Goal: Contribute content

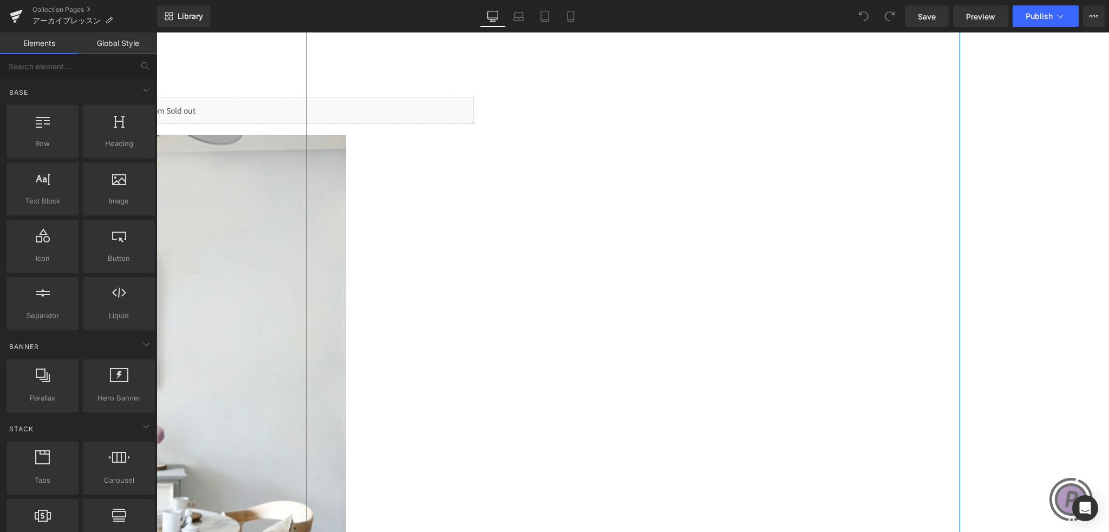
scroll to position [2653, 0]
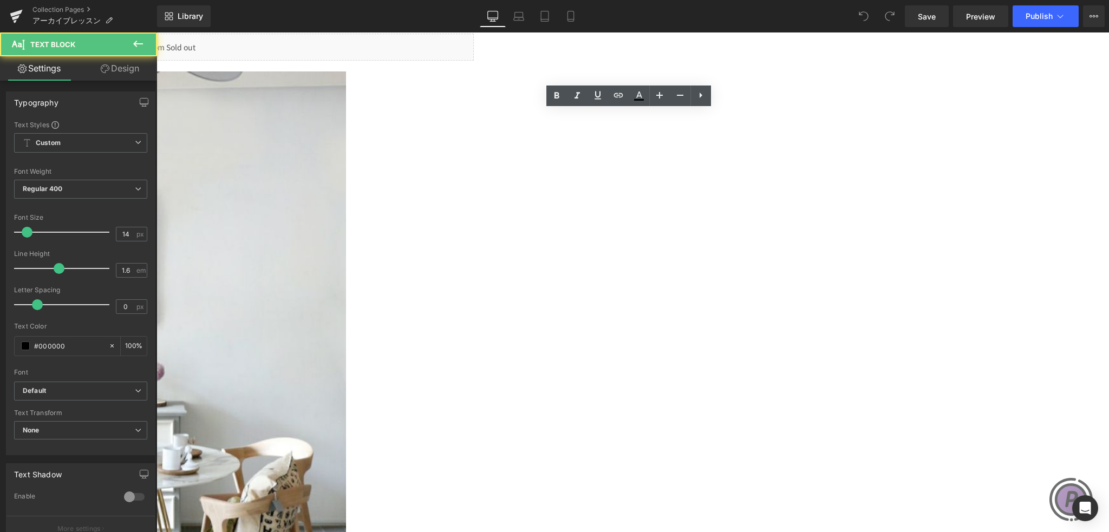
drag, startPoint x: 340, startPoint y: 278, endPoint x: 304, endPoint y: 278, distance: 35.7
copy span "・セール品"
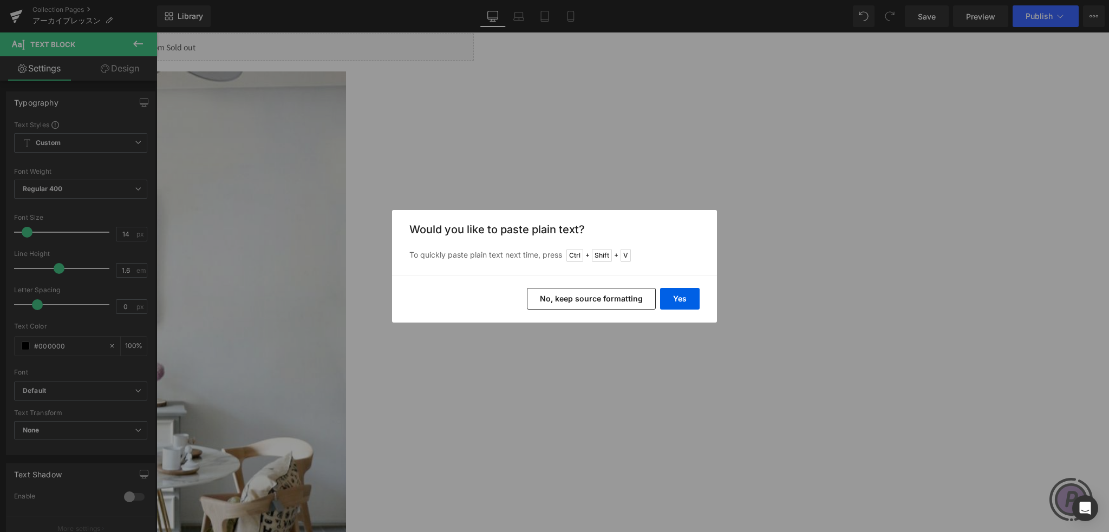
click at [585, 296] on button "No, keep source formatting" at bounding box center [591, 299] width 129 height 22
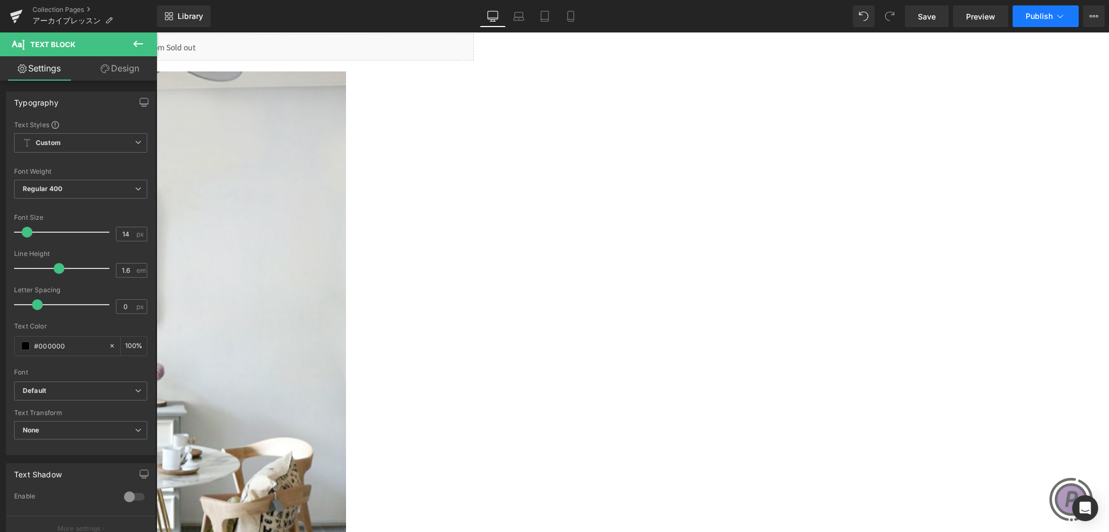
click at [1050, 16] on span "Publish" at bounding box center [1039, 16] width 27 height 9
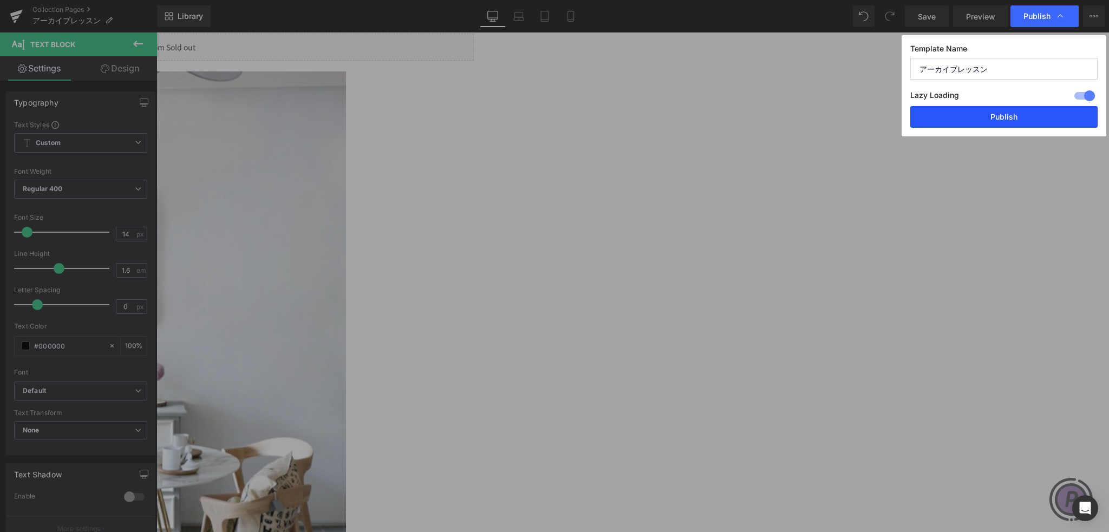
drag, startPoint x: 990, startPoint y: 121, endPoint x: 551, endPoint y: 235, distance: 453.2
click at [990, 121] on button "Publish" at bounding box center [1003, 117] width 187 height 22
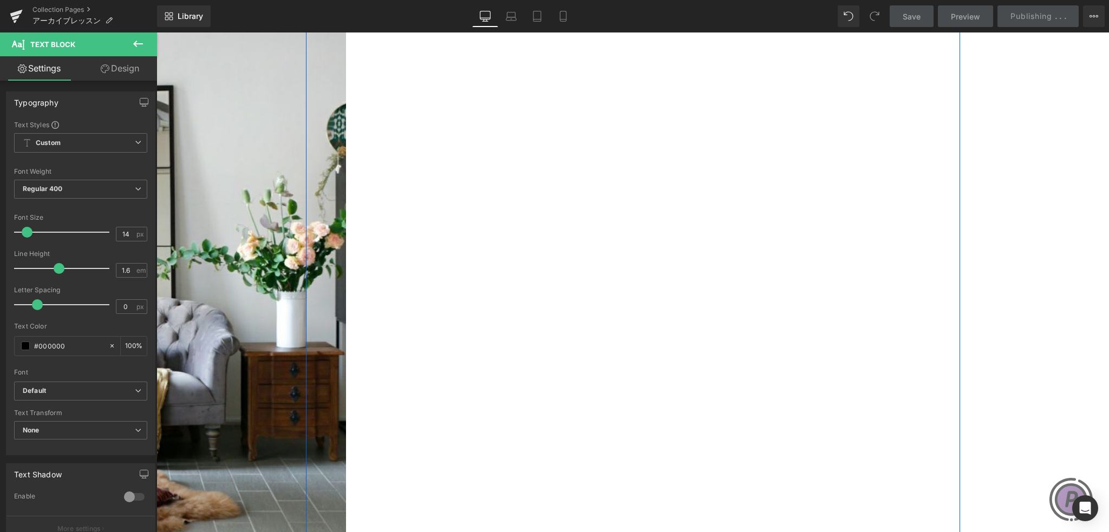
scroll to position [1895, 0]
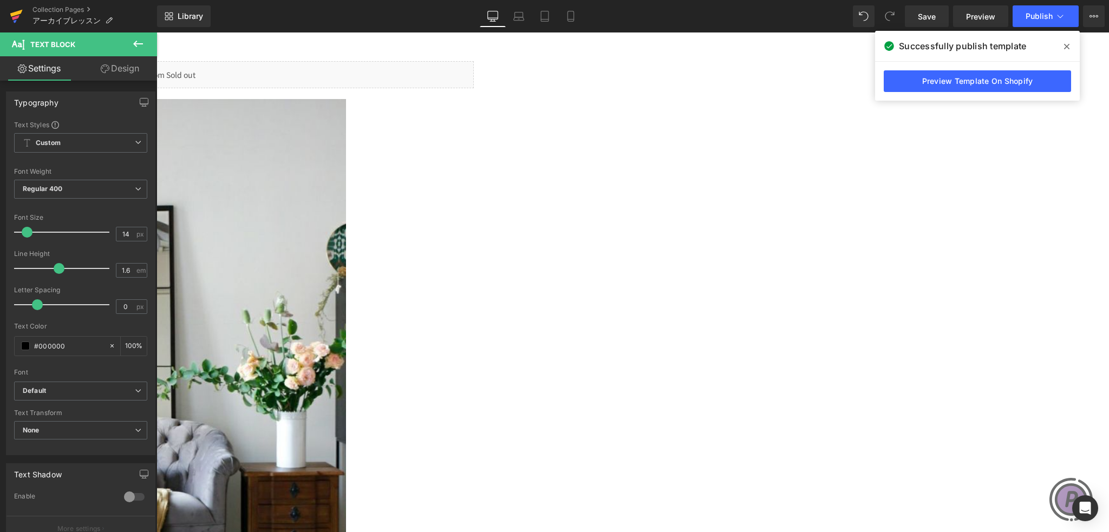
click at [19, 7] on icon at bounding box center [16, 16] width 13 height 27
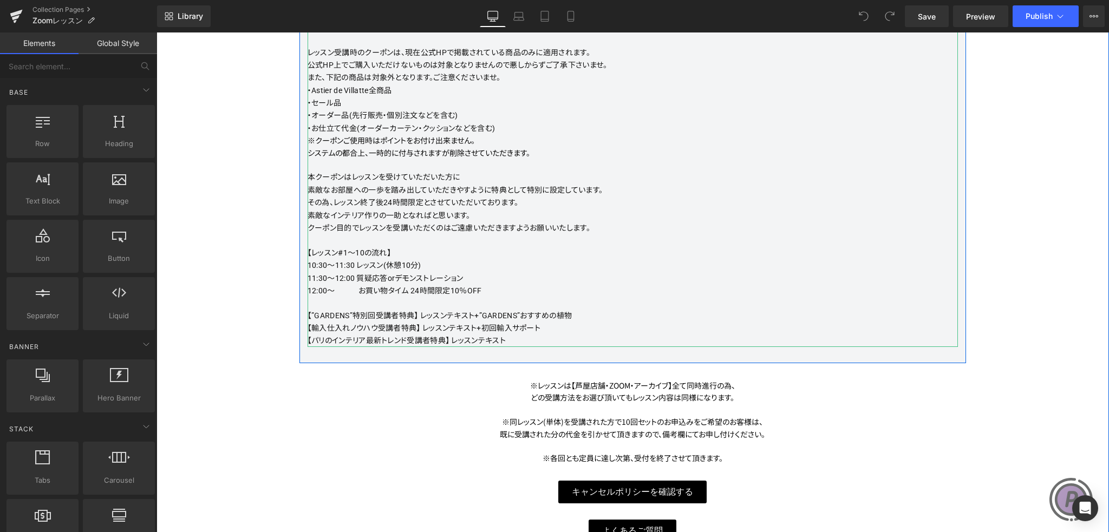
scroll to position [2712, 0]
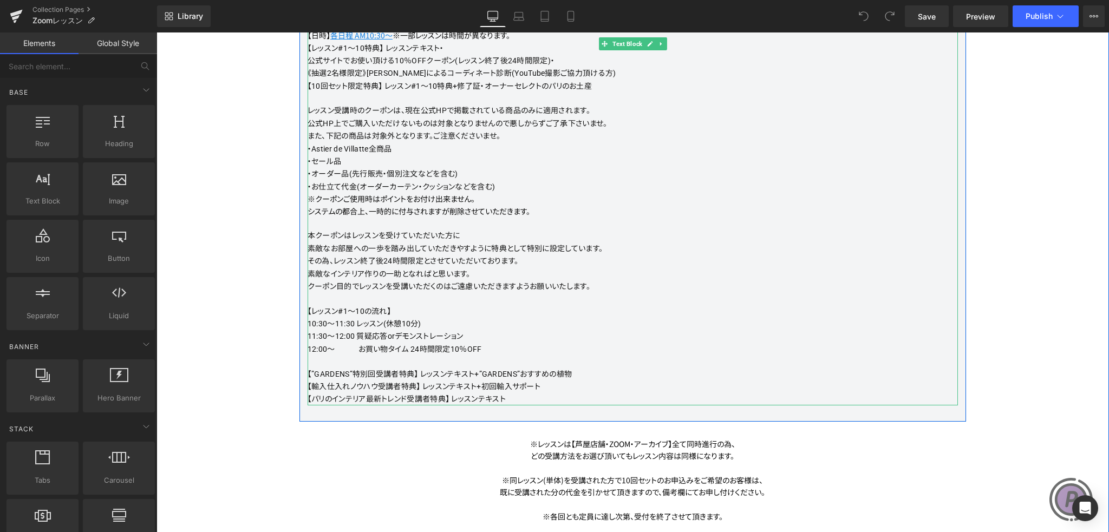
click at [459, 171] on p "レッスン受講時のクーポンは、現在公式HPで掲載されている商品のみに適用されます。 公式HP上でご購入いただけないものは対象となりませんので悪しからずご了承下さ…" at bounding box center [633, 142] width 650 height 101
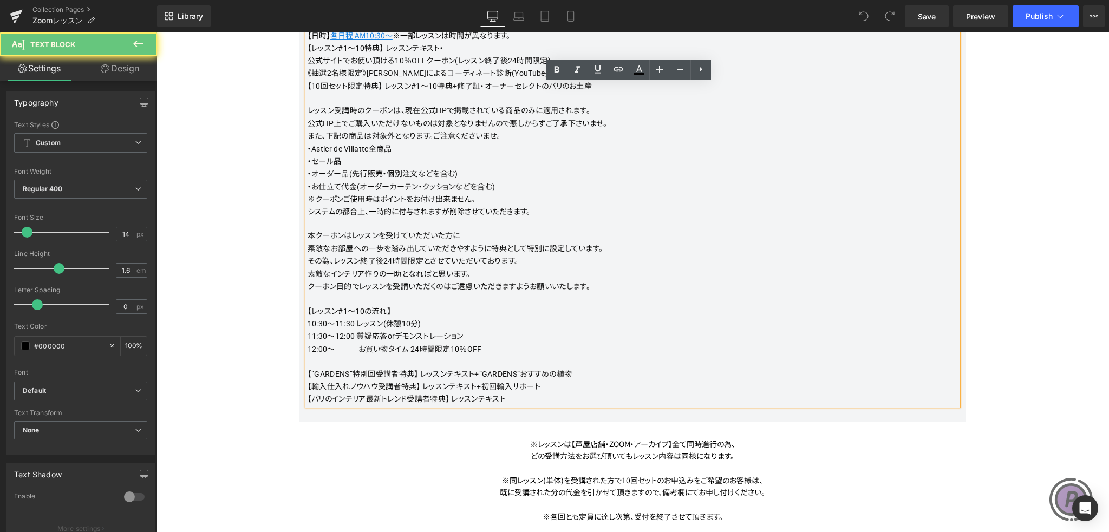
click at [459, 173] on p "レッスン受講時のクーポンは、現在公式HPで掲載されている商品のみに適用されます。 公式HP上でご購入いただけないものは対象となりませんので悪しからずご了承下さ…" at bounding box center [633, 142] width 650 height 101
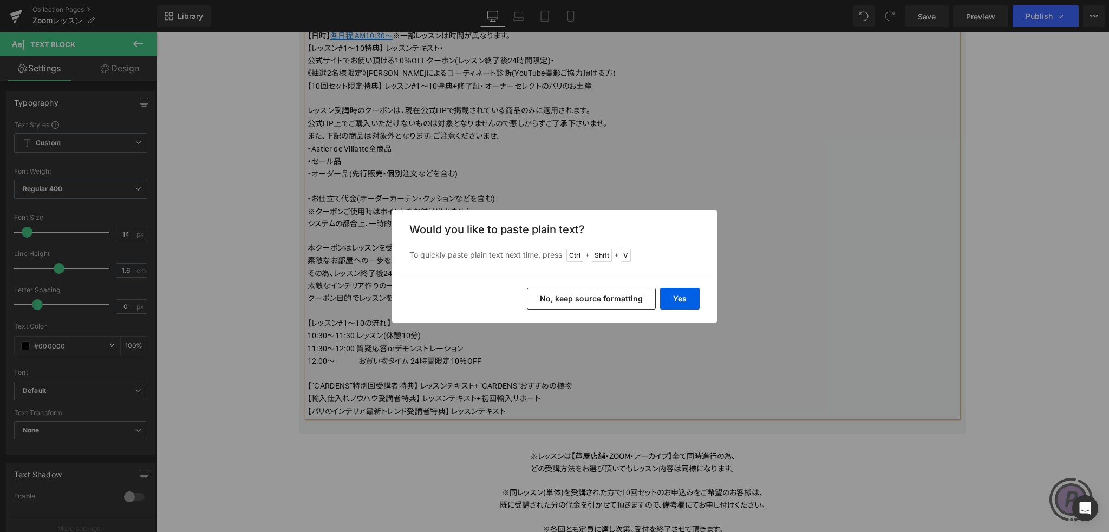
click at [541, 295] on button "No, keep source formatting" at bounding box center [591, 299] width 129 height 22
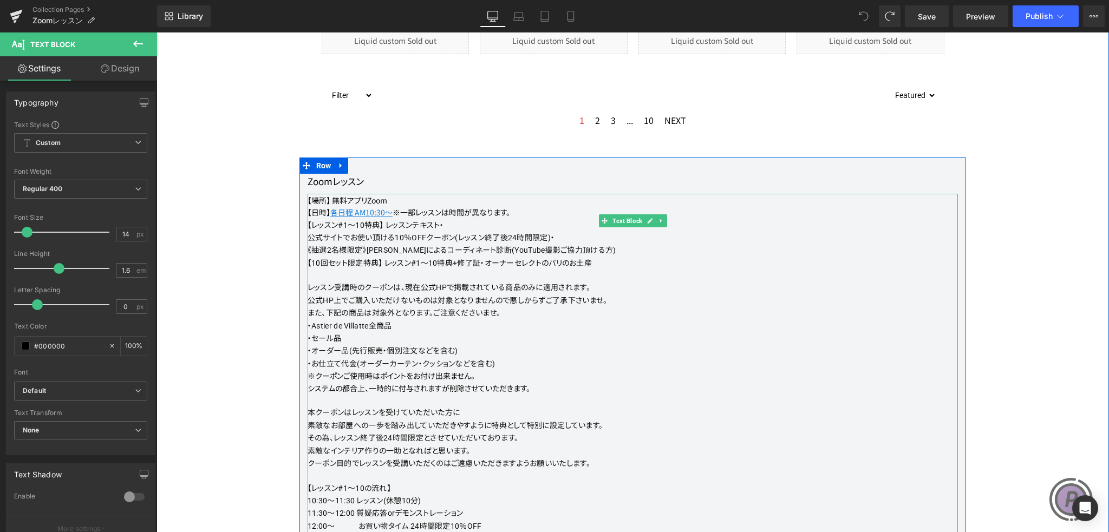
scroll to position [2527, 0]
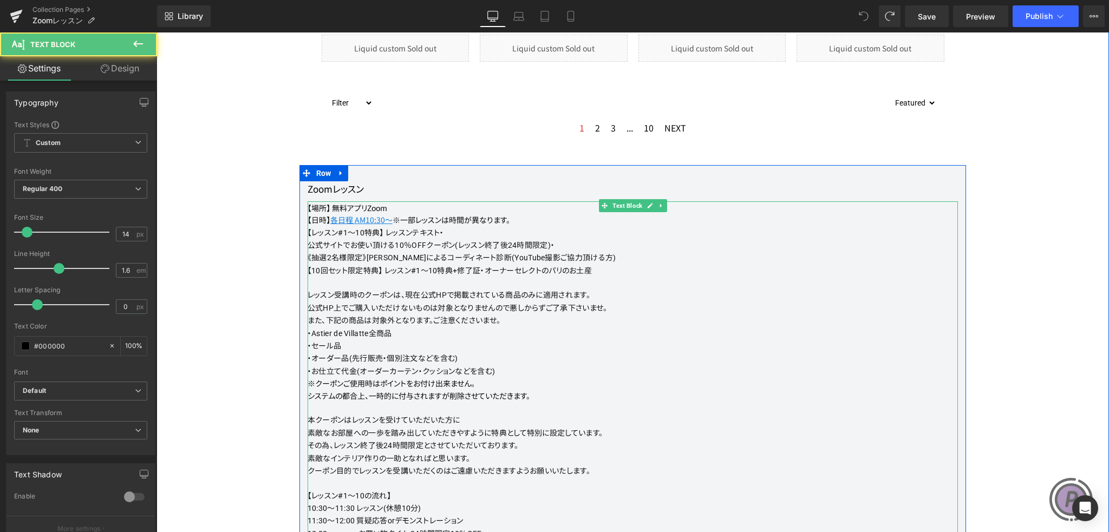
click at [334, 345] on span "・セール品" at bounding box center [325, 346] width 34 height 9
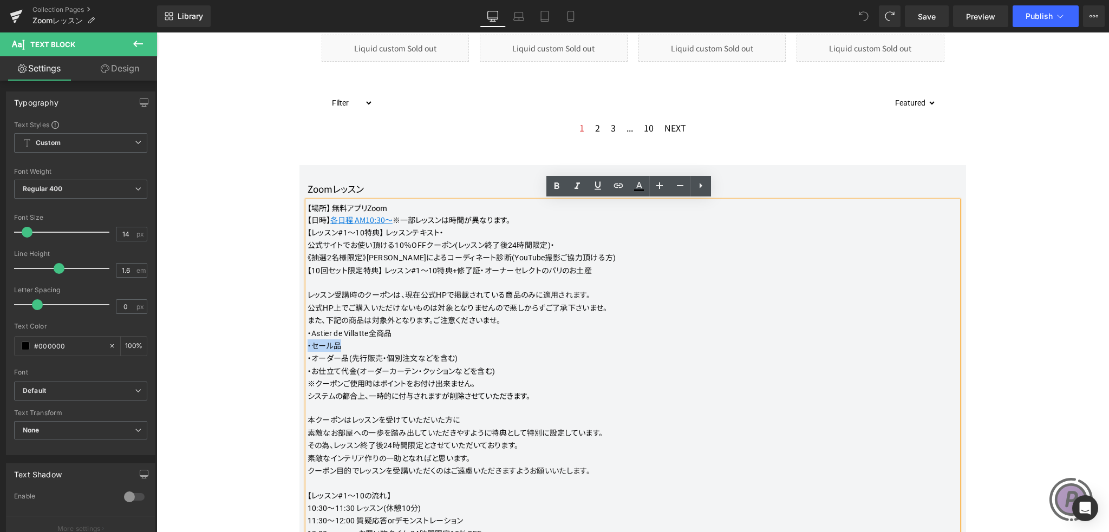
drag, startPoint x: 340, startPoint y: 344, endPoint x: 312, endPoint y: 346, distance: 27.7
click at [308, 344] on p "レッスン受講時のクーポンは、現在公式HPで掲載されている商品のみに適用されます。 公式HP上でご購入いただけないものは対象となりませんので悪しからずご了承下さ…" at bounding box center [633, 327] width 650 height 101
copy span "・セール品"
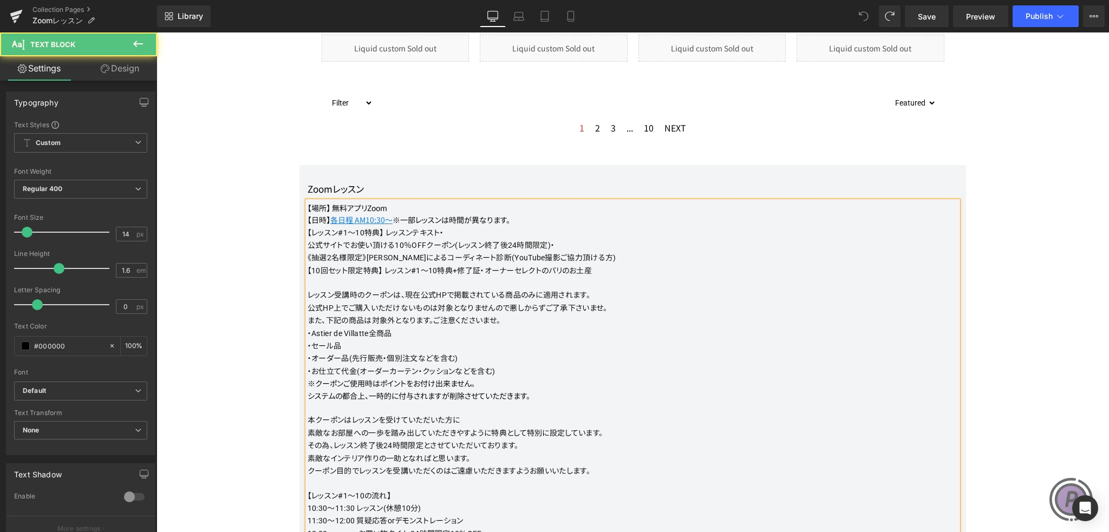
click at [484, 357] on p "レッスン受講時のクーポンは、現在公式HPで掲載されている商品のみに適用されます。 公式HP上でご購入いただけないものは対象となりませんので悪しからずご了承下さ…" at bounding box center [633, 327] width 650 height 101
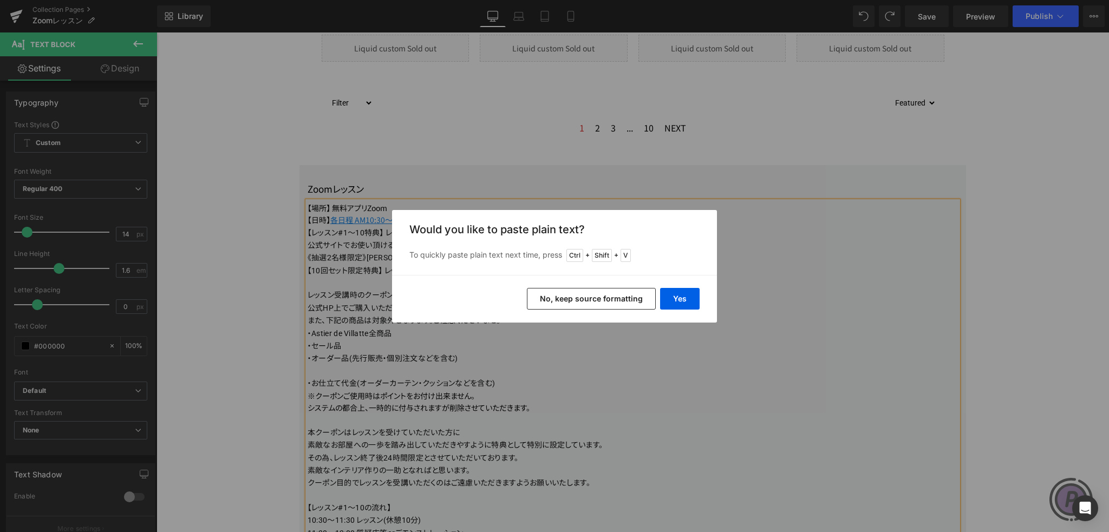
drag, startPoint x: 551, startPoint y: 290, endPoint x: 394, endPoint y: 259, distance: 159.5
click at [551, 290] on button "No, keep source formatting" at bounding box center [591, 299] width 129 height 22
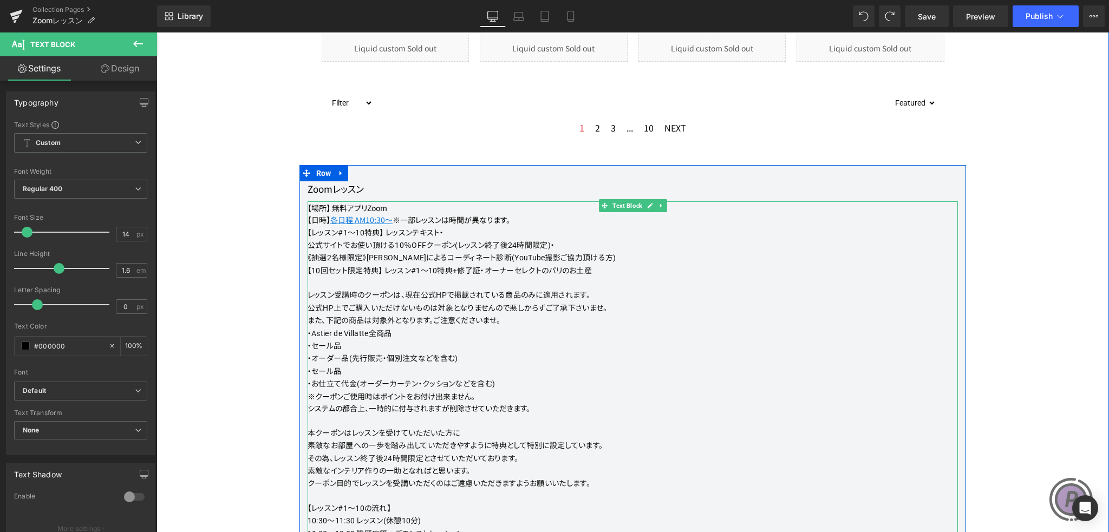
click at [383, 370] on p "・セール品 ・お仕立て代金(オーダーカーテン・クッションなどを含む)" at bounding box center [633, 377] width 650 height 25
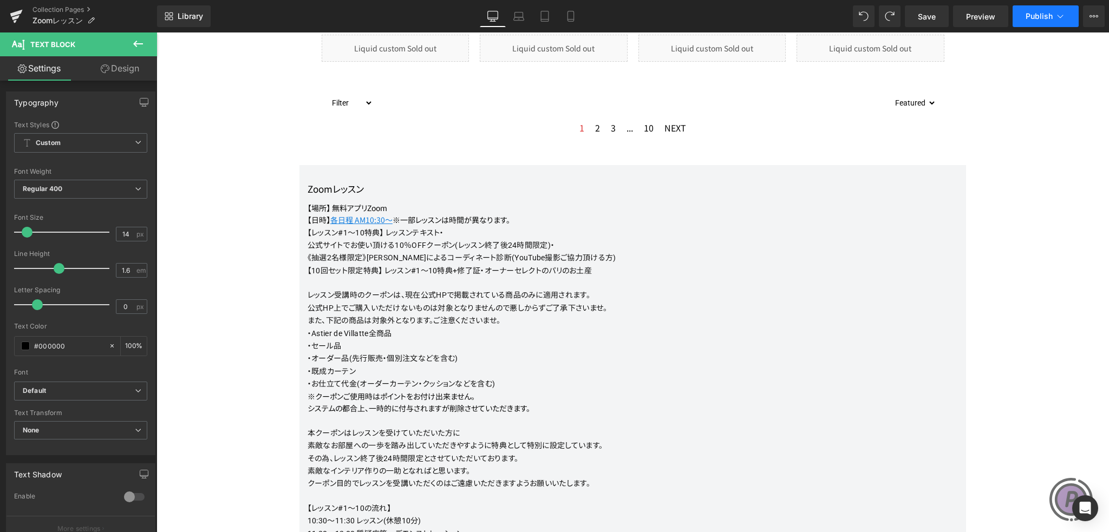
click at [1040, 19] on span "Publish" at bounding box center [1039, 16] width 27 height 9
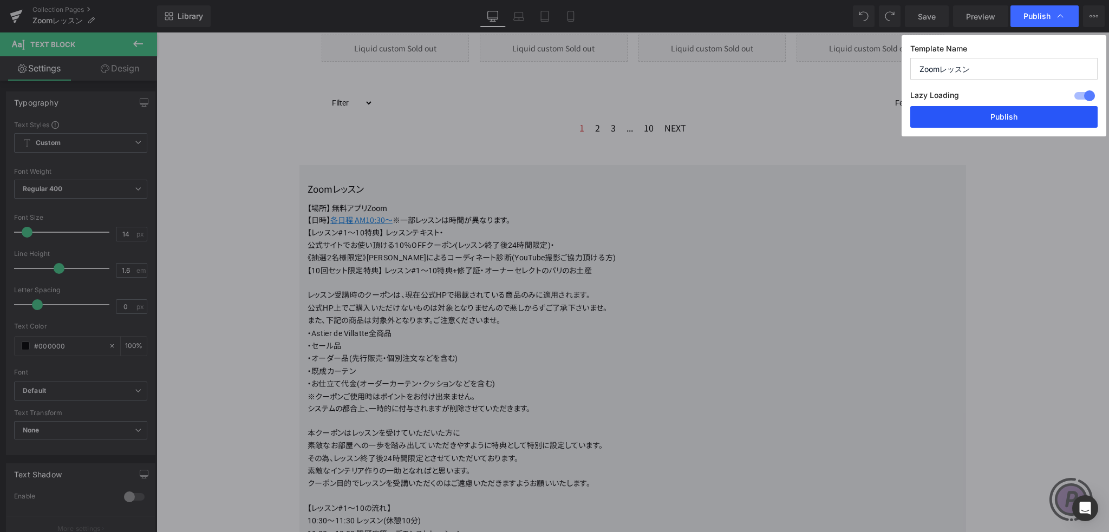
click at [1008, 114] on button "Publish" at bounding box center [1003, 117] width 187 height 22
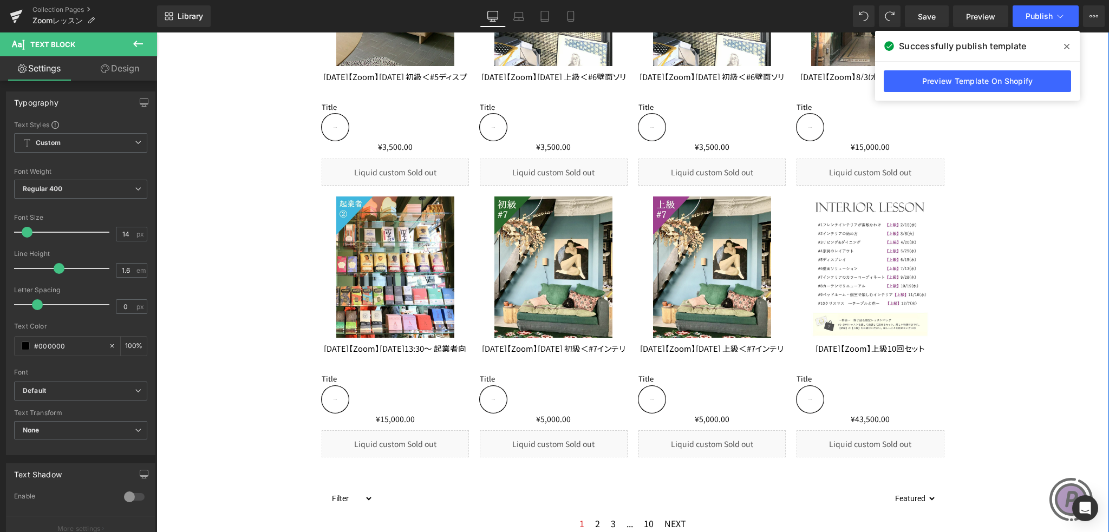
scroll to position [2040, 0]
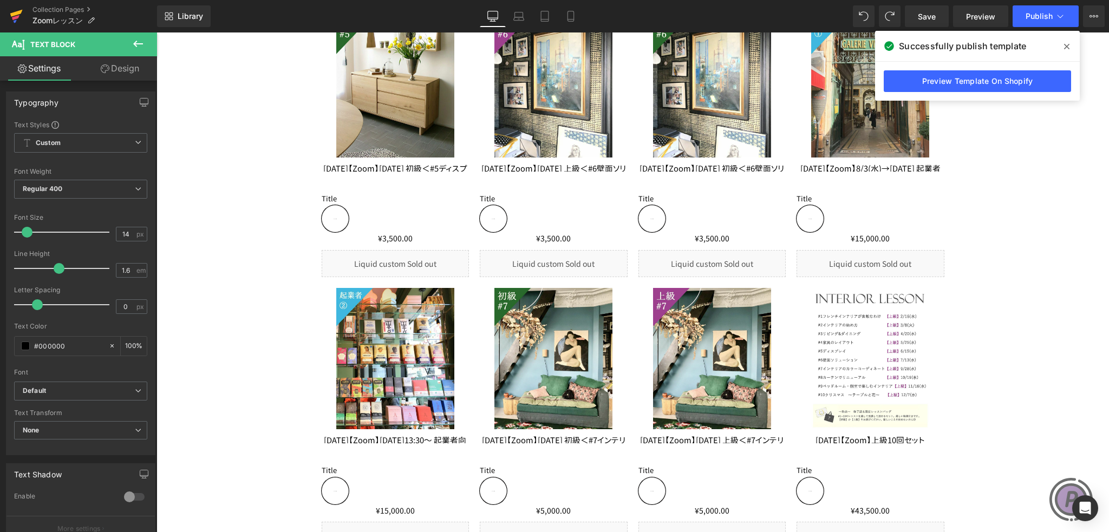
click at [19, 15] on icon at bounding box center [16, 16] width 13 height 27
